Goal: Check status: Check status

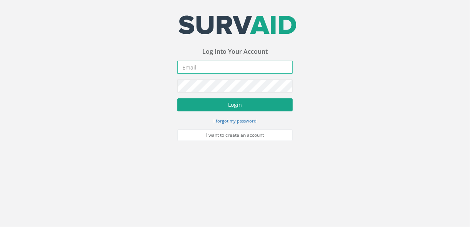
type input "[EMAIL_ADDRESS][DOMAIN_NAME]"
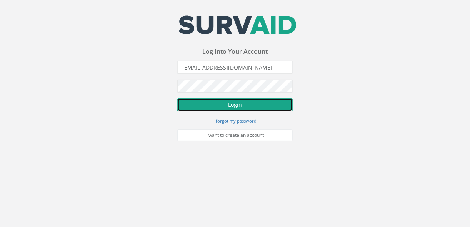
click at [240, 105] on button "Login" at bounding box center [234, 105] width 115 height 13
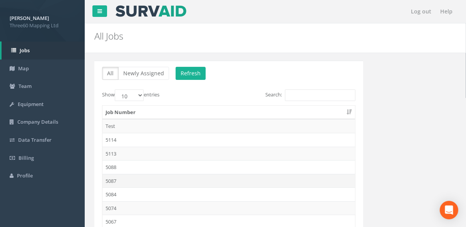
click at [124, 180] on td "5087" at bounding box center [228, 181] width 253 height 14
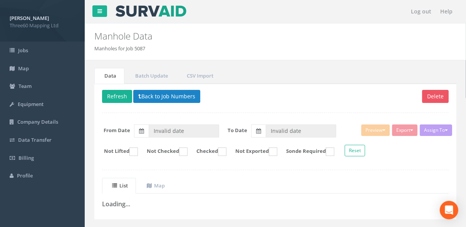
type input "[DATE]"
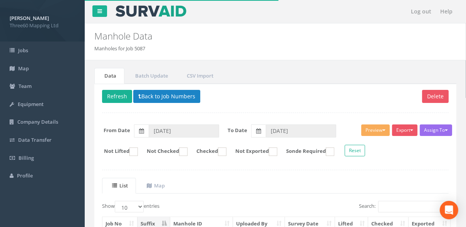
click at [392, 201] on input "Search:" at bounding box center [413, 207] width 70 height 12
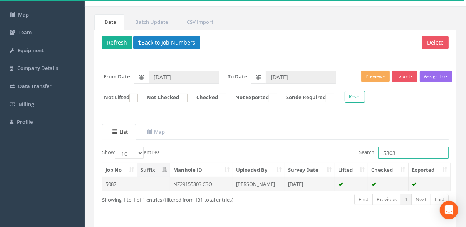
type input "5303"
click at [246, 187] on td "[PERSON_NAME]" at bounding box center [259, 184] width 52 height 14
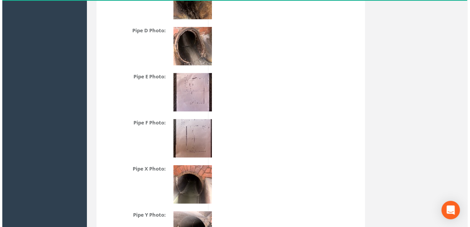
scroll to position [1622, 0]
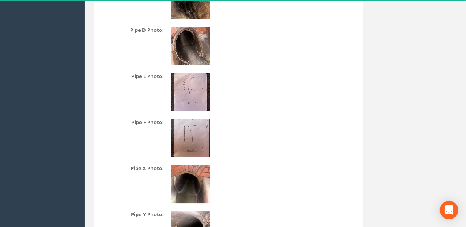
click at [196, 139] on img at bounding box center [190, 138] width 38 height 38
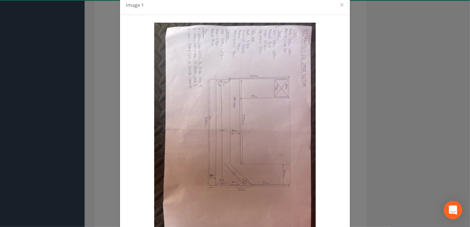
scroll to position [15, 0]
click at [342, 5] on button "×" at bounding box center [342, 6] width 5 height 8
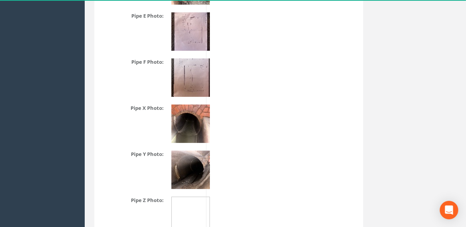
scroll to position [1682, 0]
